Goal: Transaction & Acquisition: Purchase product/service

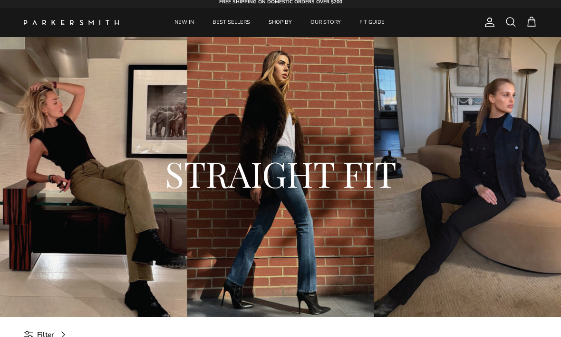
scroll to position [4, 0]
click at [433, 203] on div "STRAIGHT FIT" at bounding box center [280, 177] width 523 height 118
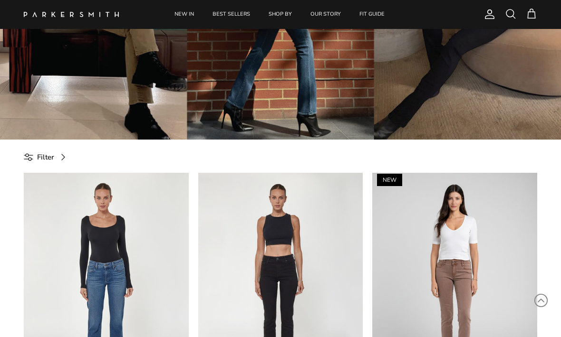
scroll to position [85, 0]
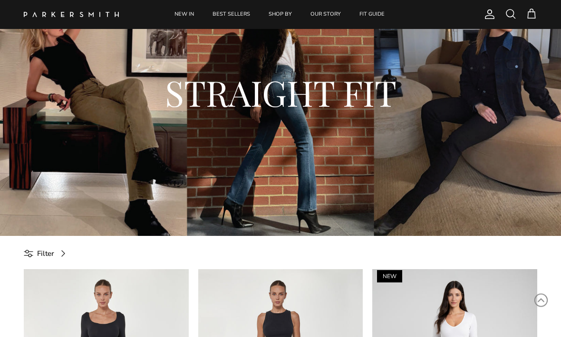
click at [358, 173] on div "STRAIGHT FIT" at bounding box center [280, 96] width 561 height 280
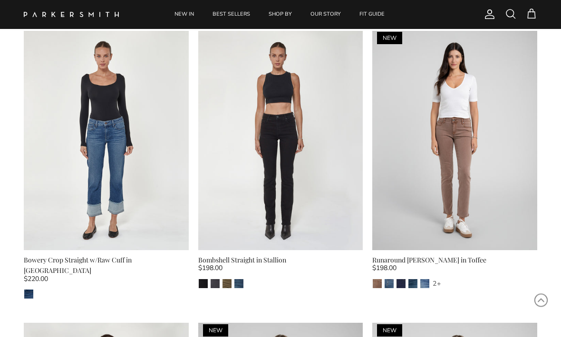
scroll to position [324, 0]
click at [227, 287] on img "Army" at bounding box center [226, 283] width 9 height 9
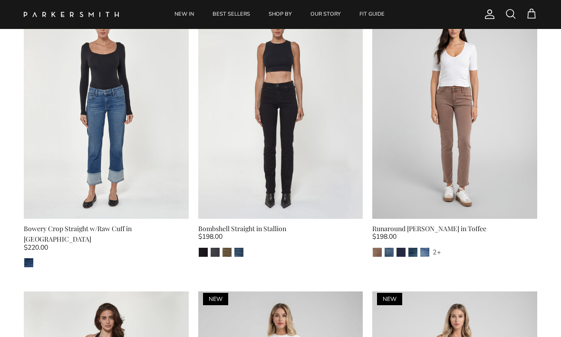
click at [495, 153] on img at bounding box center [454, 110] width 165 height 220
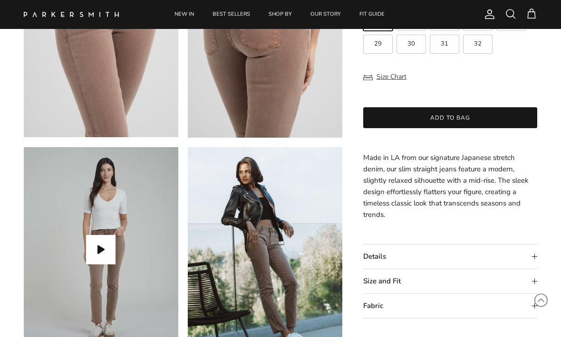
scroll to position [580, 0]
click at [531, 252] on summary "Details" at bounding box center [450, 257] width 174 height 24
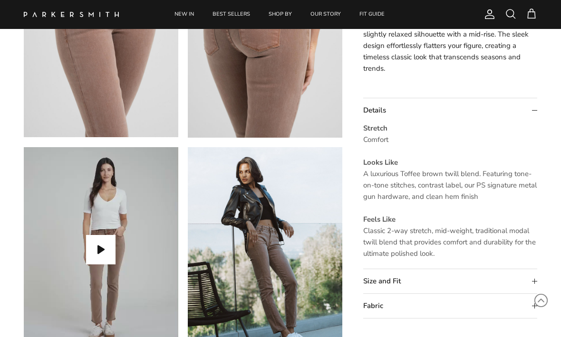
click at [530, 280] on summary "Size and Fit" at bounding box center [450, 281] width 174 height 24
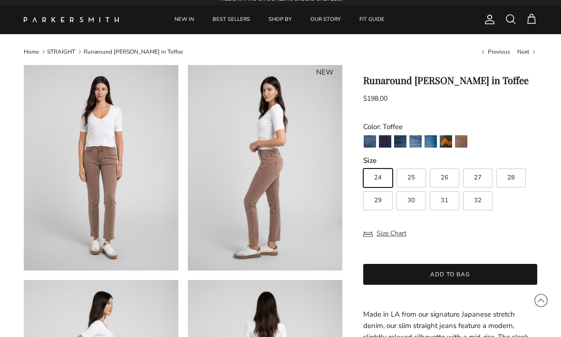
scroll to position [0, 0]
